Goal: Navigation & Orientation: Find specific page/section

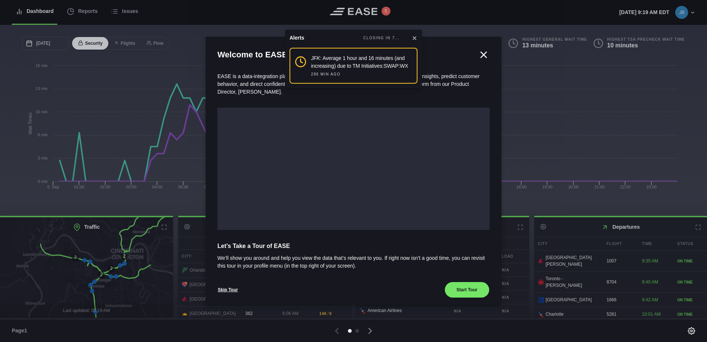
click at [416, 38] on icon at bounding box center [414, 38] width 6 height 6
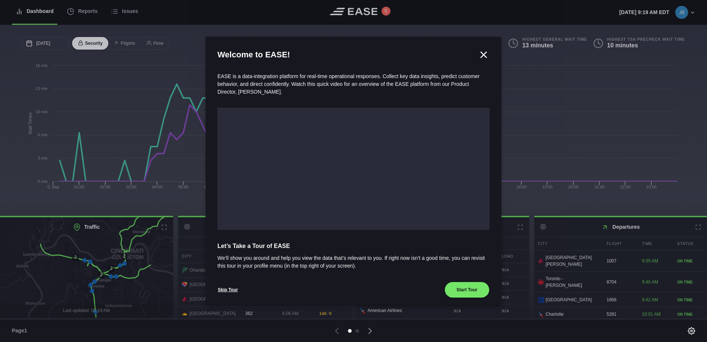
click at [481, 55] on icon at bounding box center [484, 55] width 6 height 6
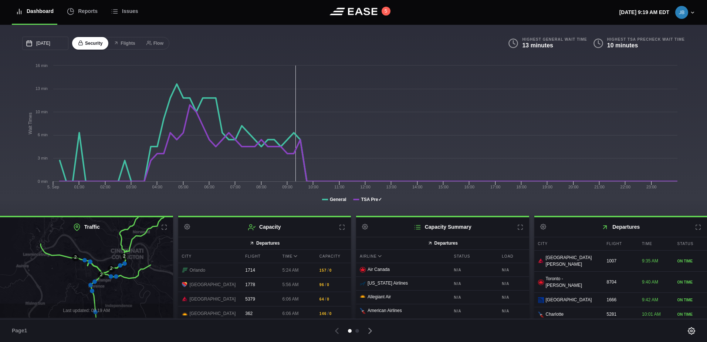
click at [340, 228] on icon at bounding box center [342, 227] width 6 height 6
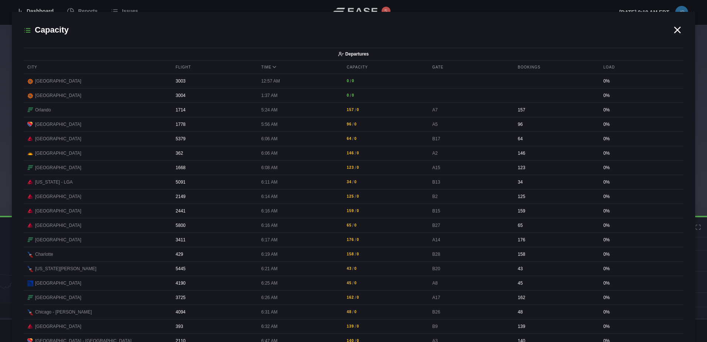
click at [675, 29] on icon at bounding box center [678, 30] width 6 height 6
